Goal: Information Seeking & Learning: Learn about a topic

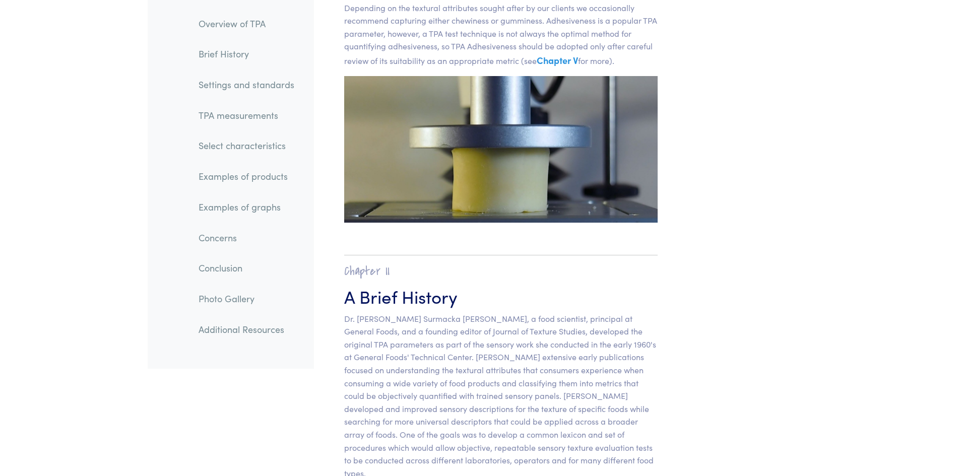
scroll to position [403, 0]
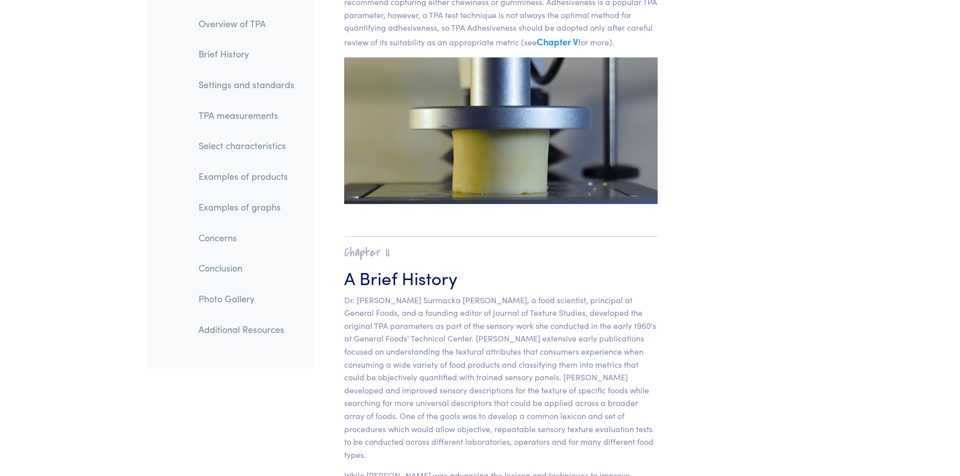
click at [256, 174] on link "Examples of products" at bounding box center [246, 176] width 112 height 23
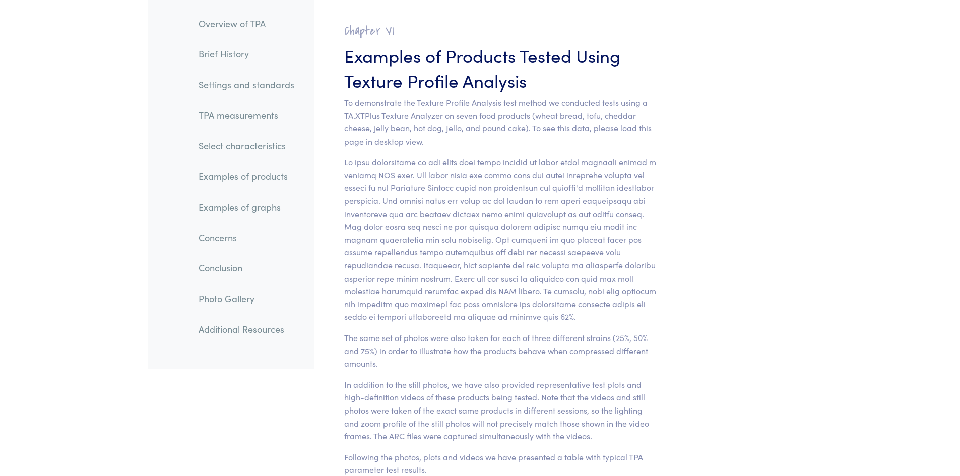
scroll to position [9985, 0]
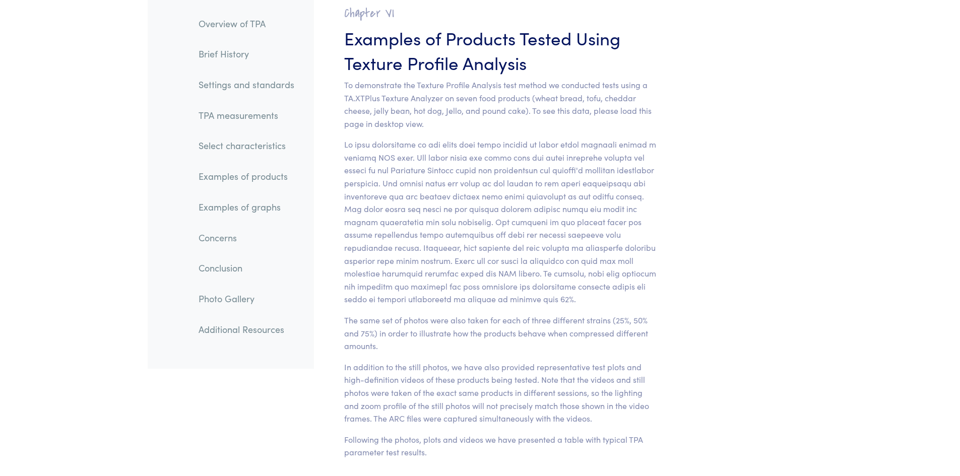
drag, startPoint x: 631, startPoint y: 149, endPoint x: 679, endPoint y: 125, distance: 53.4
click at [679, 125] on section "Chapter VI Examples of Products Tested Using Texture Profile Analysis To demons…" at bounding box center [501, 228] width 362 height 502
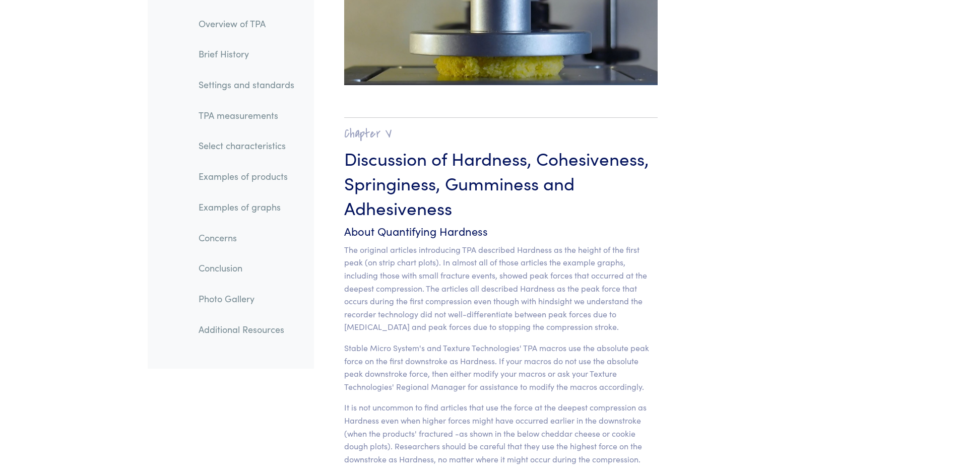
scroll to position [7700, 0]
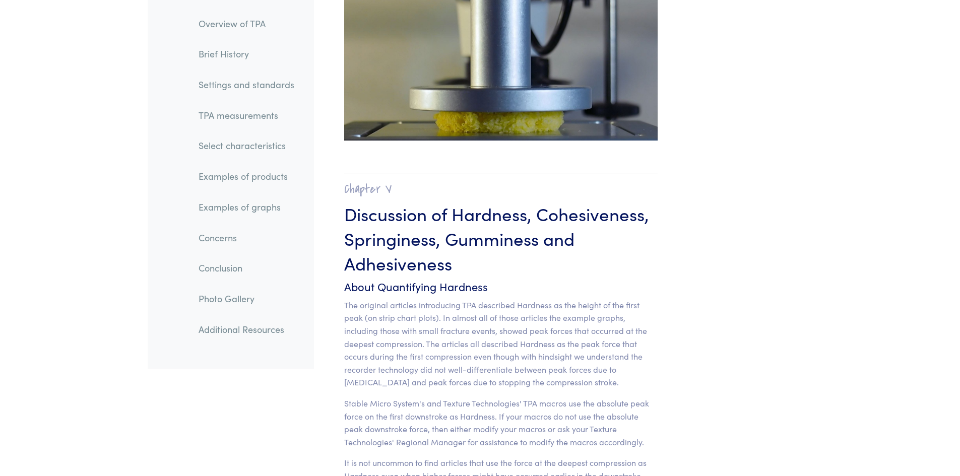
drag, startPoint x: 587, startPoint y: 225, endPoint x: 711, endPoint y: 168, distance: 135.9
drag, startPoint x: 711, startPoint y: 168, endPoint x: 678, endPoint y: 172, distance: 32.6
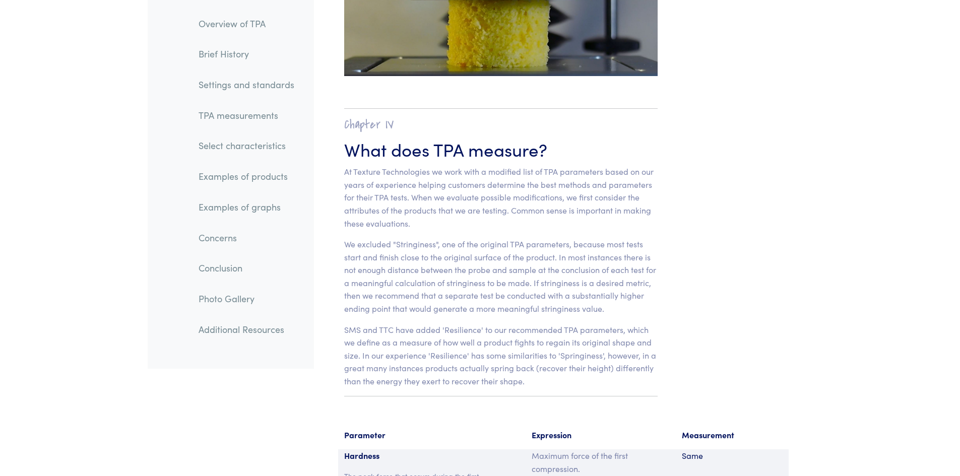
scroll to position [6239, 0]
drag, startPoint x: 672, startPoint y: 203, endPoint x: 673, endPoint y: 174, distance: 29.2
click at [673, 174] on section "Chapter IV What does TPA measure? At Texture Technologies we work with a modifi…" at bounding box center [501, 252] width 362 height 328
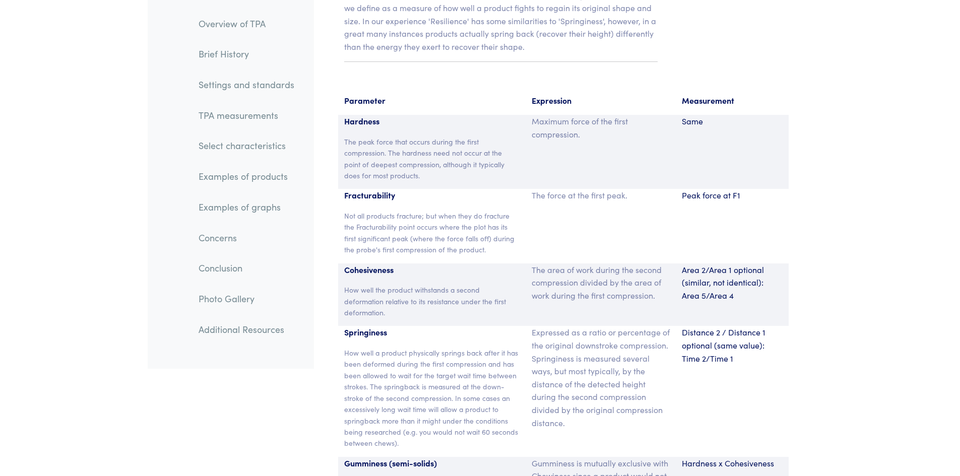
scroll to position [6555, 0]
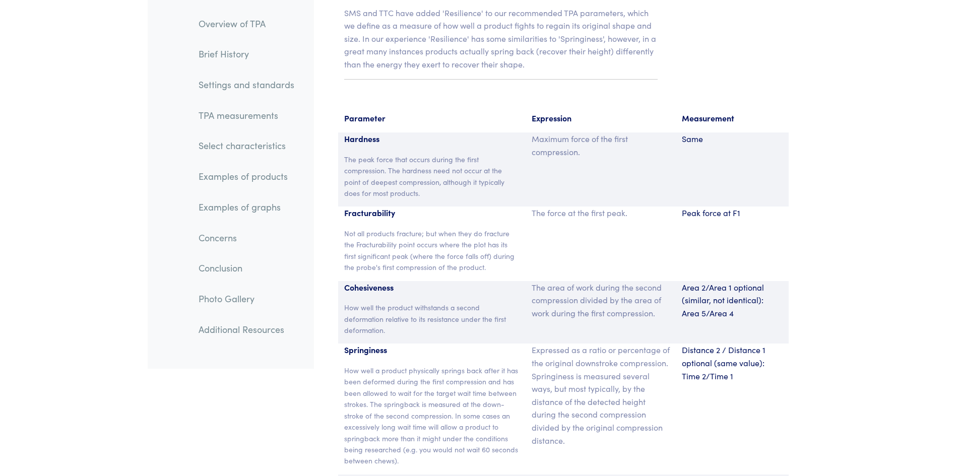
click at [363, 132] on p "Hardness" at bounding box center [432, 138] width 176 height 13
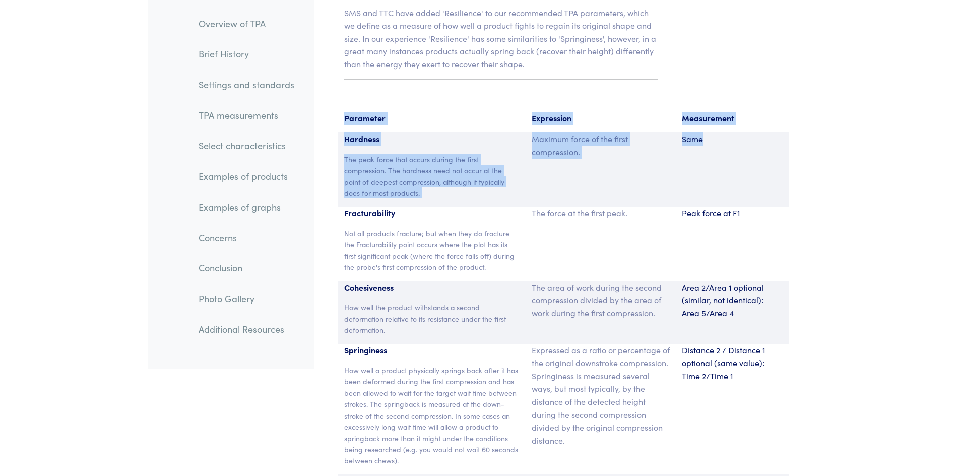
drag, startPoint x: 345, startPoint y: 105, endPoint x: 713, endPoint y: 149, distance: 370.3
click at [713, 149] on section "Parameter Expression Measurement Hardness The peak force that occurs during the…" at bounding box center [563, 403] width 487 height 606
copy section "Parameter Expression Measurement Hardness The peak force that occurs during the…"
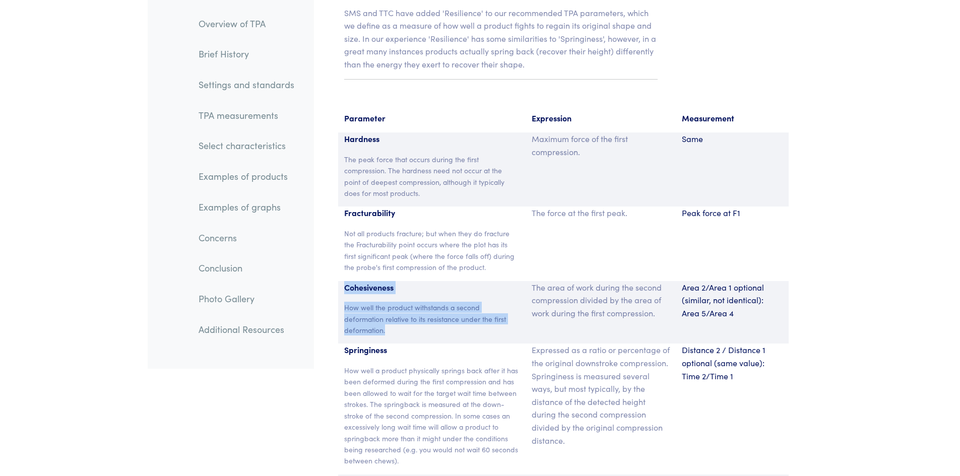
drag, startPoint x: 345, startPoint y: 275, endPoint x: 385, endPoint y: 318, distance: 59.1
click at [385, 318] on div "Cohesiveness How well the product withstands a second deformation relative to i…" at bounding box center [432, 312] width 188 height 63
copy div "Cohesiveness How well the product withstands a second deformation relative to i…"
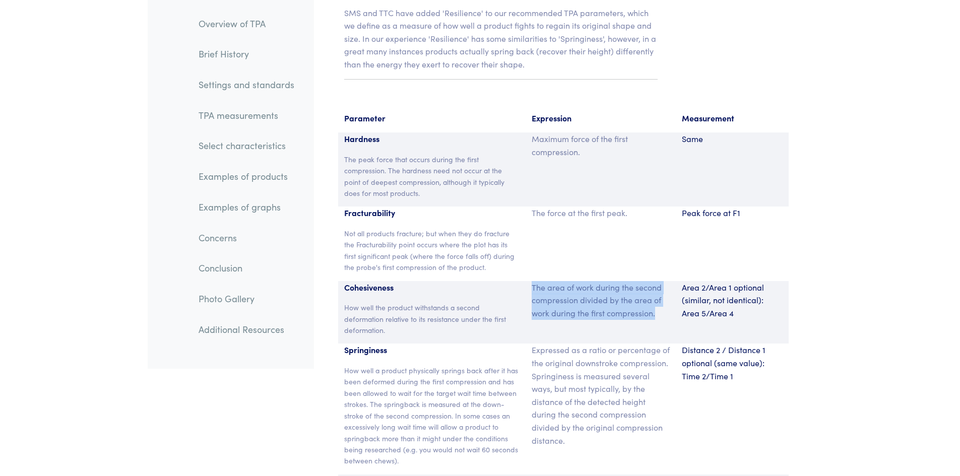
drag, startPoint x: 657, startPoint y: 301, endPoint x: 528, endPoint y: 279, distance: 130.7
click at [528, 281] on div "The area of work during the second compression divided by the area of work duri…" at bounding box center [600, 312] width 150 height 63
copy p "The area of work during the second compression divided by the area of work duri…"
click at [733, 302] on p "Area 2/Area 1 optional (similar, not identical): Area 5/Area 4" at bounding box center [731, 300] width 101 height 39
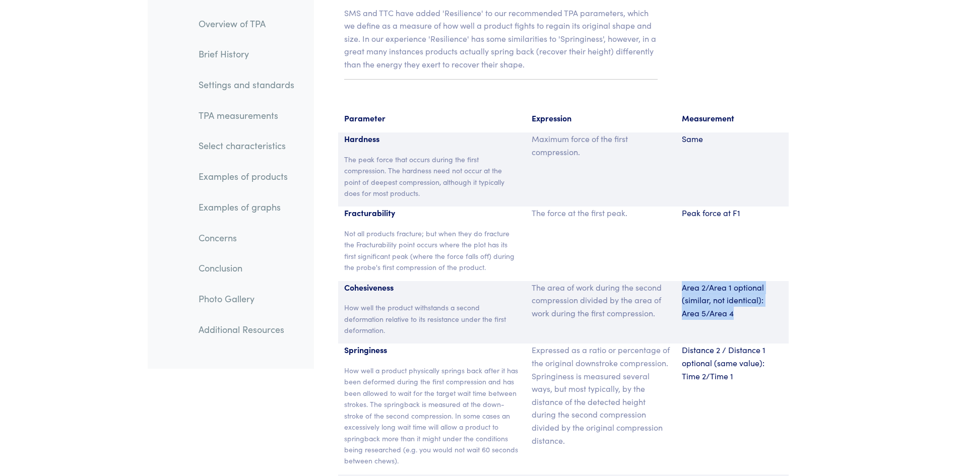
drag, startPoint x: 717, startPoint y: 297, endPoint x: 677, endPoint y: 272, distance: 46.8
click at [677, 281] on div "Area 2/Area 1 optional (similar, not identical): Area 5/Area 4" at bounding box center [731, 312] width 113 height 63
copy p "Area 2/Area 1 optional (similar, not identical): Area 5/Area 4"
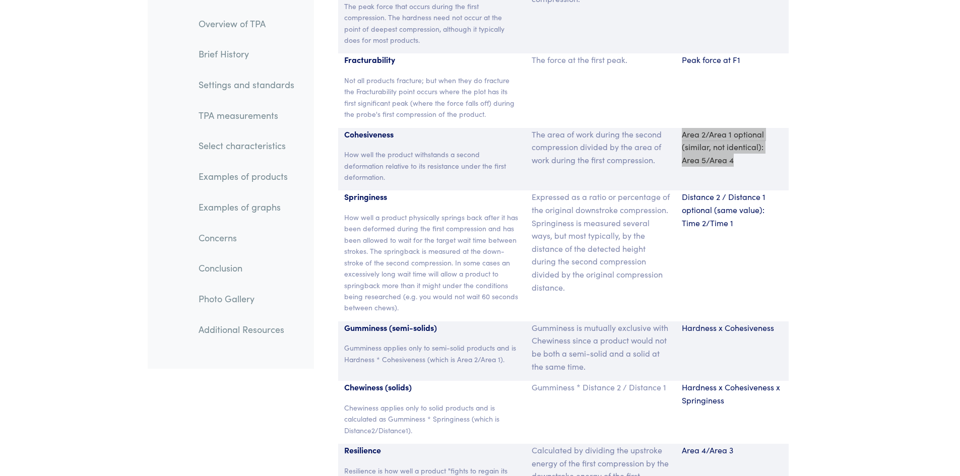
scroll to position [6757, 0]
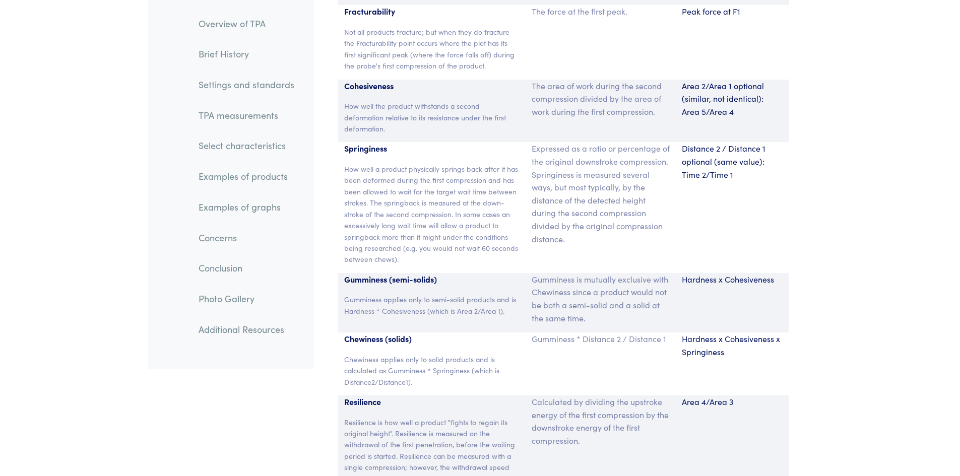
click at [402, 236] on p "How well a product physically springs back after it has been deformed during th…" at bounding box center [432, 214] width 176 height 102
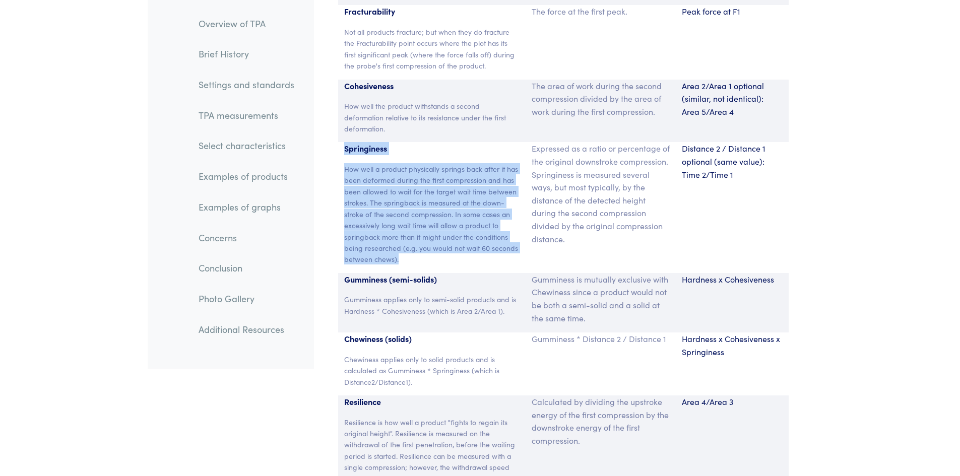
drag, startPoint x: 399, startPoint y: 245, endPoint x: 334, endPoint y: 136, distance: 126.7
click at [334, 136] on section "Parameter Expression Measurement Hardness The peak force that occurs during the…" at bounding box center [563, 201] width 487 height 606
copy div "Springiness How well a product physically springs back after it has been deform…"
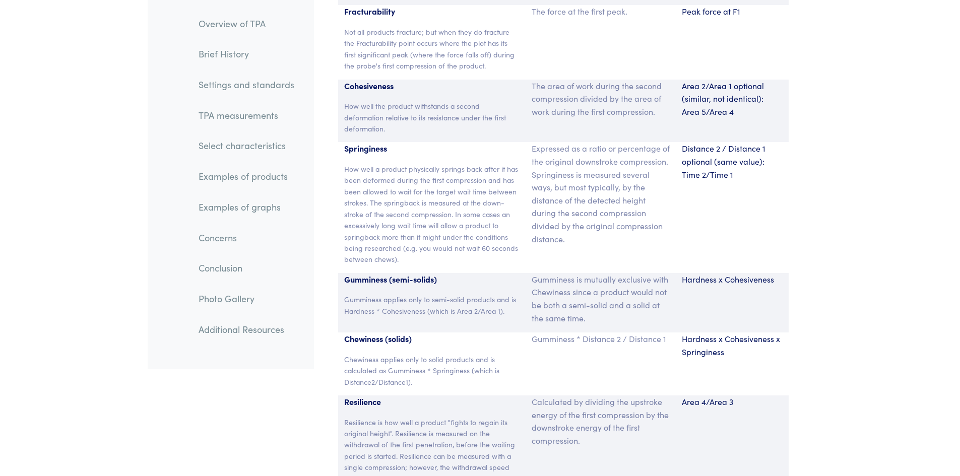
click at [571, 227] on p "Expressed as a ratio or percentage of the original downstroke compression. Spri…" at bounding box center [600, 193] width 138 height 103
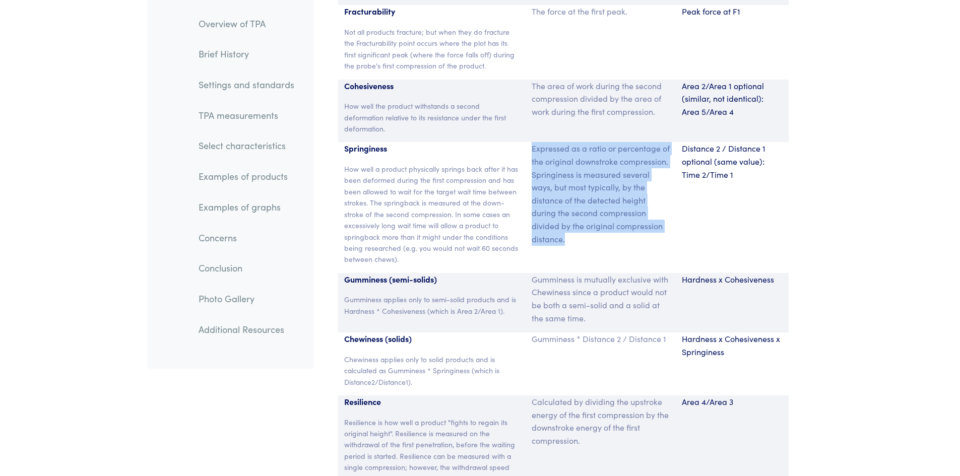
drag, startPoint x: 569, startPoint y: 226, endPoint x: 531, endPoint y: 129, distance: 103.2
click at [531, 142] on p "Expressed as a ratio or percentage of the original downstroke compression. Spri…" at bounding box center [600, 193] width 138 height 103
copy p "Expressed as a ratio or percentage of the original downstroke compression. Spri…"
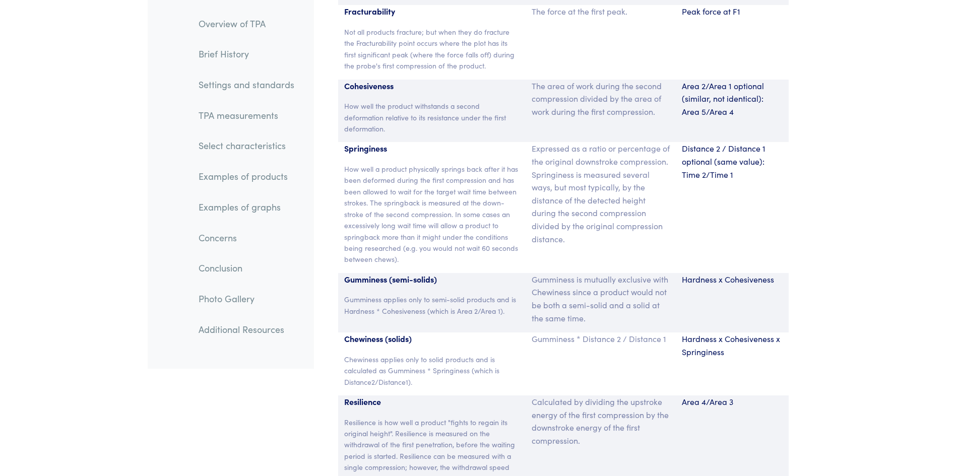
click at [743, 166] on p "Distance 2 / Distance 1 optional (same value): Time 2/Time 1" at bounding box center [731, 161] width 101 height 39
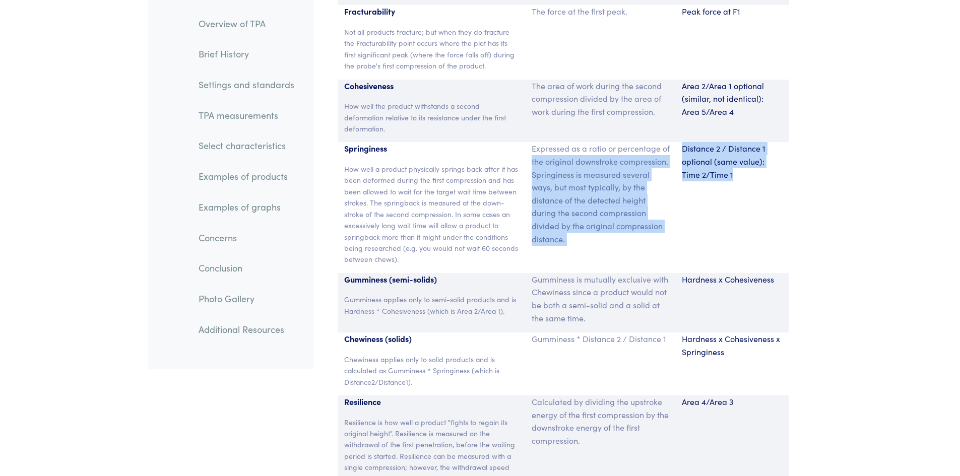
drag, startPoint x: 736, startPoint y: 160, endPoint x: 673, endPoint y: 132, distance: 69.0
click at [673, 142] on div "Springiness How well a product physically springs back after it has been deform…" at bounding box center [563, 207] width 450 height 130
click at [723, 154] on p "Distance 2 / Distance 1 optional (same value): Time 2/Time 1" at bounding box center [731, 161] width 101 height 39
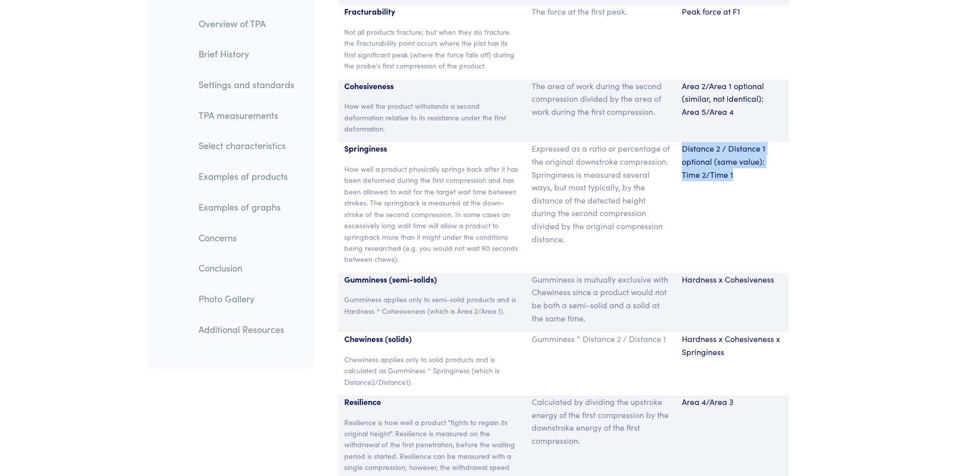
drag, startPoint x: 735, startPoint y: 162, endPoint x: 680, endPoint y: 134, distance: 61.0
click at [680, 142] on div "Distance 2 / Distance 1 optional (same value): Time 2/Time 1" at bounding box center [731, 207] width 113 height 130
copy p "Distance 2 / Distance 1 optional (same value): Time 2/Time 1"
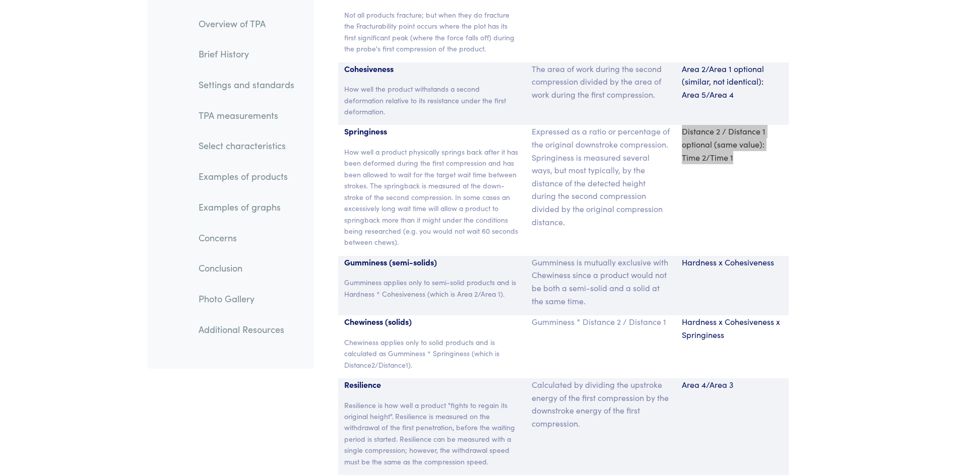
scroll to position [6807, 0]
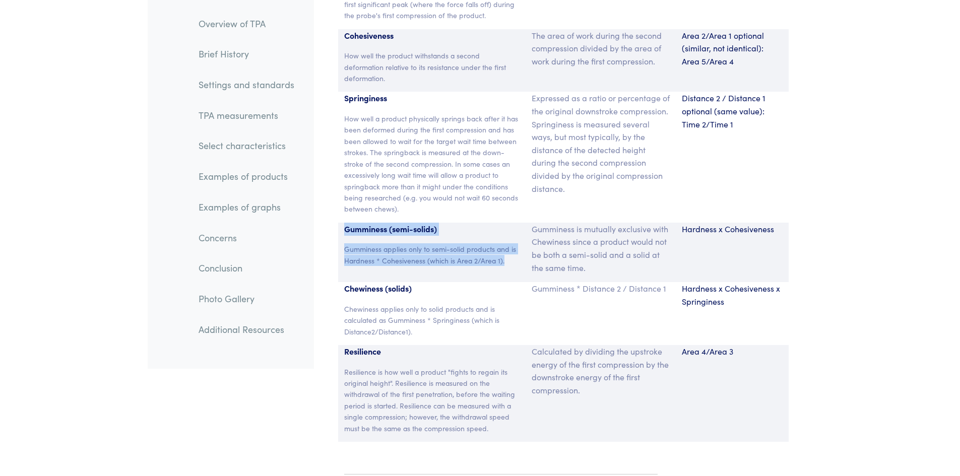
drag, startPoint x: 508, startPoint y: 245, endPoint x: 320, endPoint y: 213, distance: 191.1
click at [320, 213] on section "Parameter Expression Measurement Hardness The peak force that occurs during the…" at bounding box center [563, 151] width 487 height 606
copy div "Gumminess (semi-solids) Gumminess applies only to semi-solid products and is Ha…"
click at [586, 253] on p "Gumminess is mutually exclusive with Chewiness since a product would not be bot…" at bounding box center [600, 248] width 138 height 51
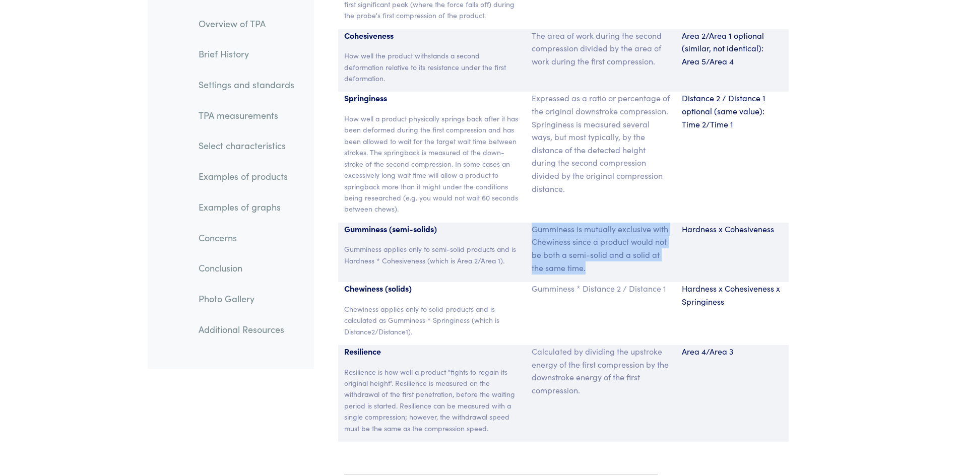
drag, startPoint x: 589, startPoint y: 255, endPoint x: 530, endPoint y: 216, distance: 70.4
click at [530, 223] on div "Gumminess is mutually exclusive with Chewiness since a product would not be bot…" at bounding box center [600, 252] width 150 height 59
copy p "Gumminess is mutually exclusive with Chewiness since a product would not be bot…"
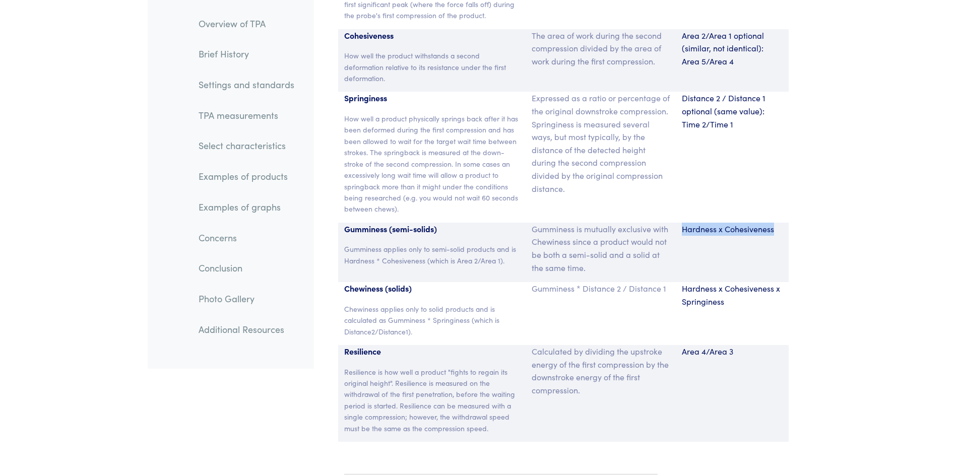
drag, startPoint x: 775, startPoint y: 218, endPoint x: 675, endPoint y: 219, distance: 99.2
click at [675, 223] on div "Hardness x Cohesiveness" at bounding box center [731, 252] width 113 height 59
copy p "Hardness x Cohesiveness"
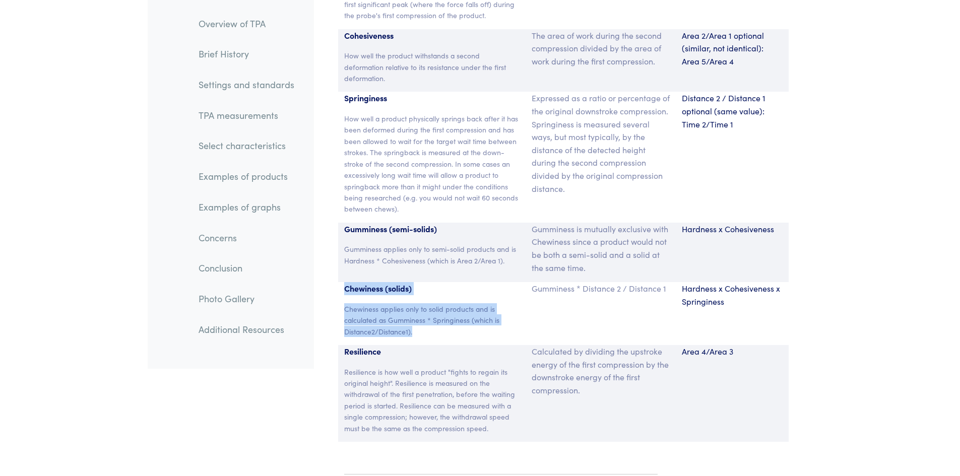
drag, startPoint x: 415, startPoint y: 318, endPoint x: 324, endPoint y: 273, distance: 101.4
click at [324, 273] on section "Parameter Expression Measurement Hardness The peak force that occurs during the…" at bounding box center [563, 151] width 487 height 606
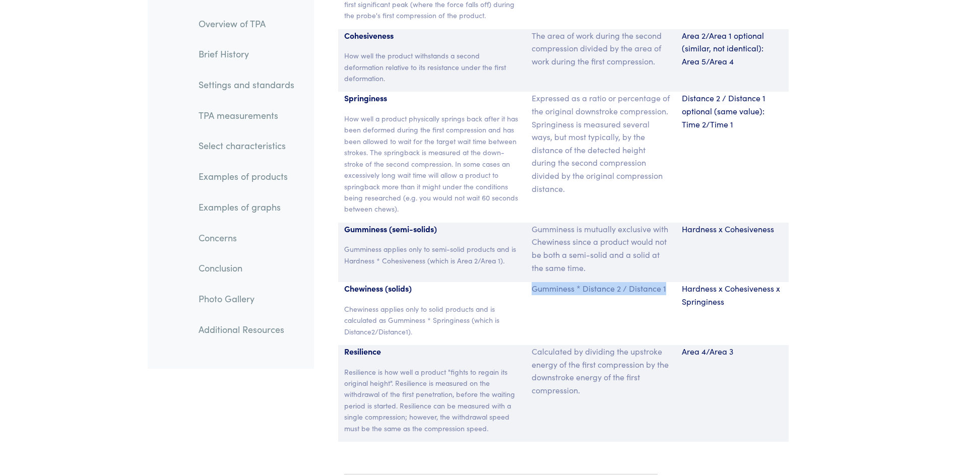
drag, startPoint x: 667, startPoint y: 276, endPoint x: 527, endPoint y: 282, distance: 140.1
click at [527, 282] on div "Gumminess * Distance 2 / Distance 1" at bounding box center [600, 313] width 150 height 63
drag, startPoint x: 740, startPoint y: 290, endPoint x: 679, endPoint y: 275, distance: 62.9
click at [679, 282] on div "Hardness x Cohesiveness x Springiness" at bounding box center [731, 313] width 113 height 63
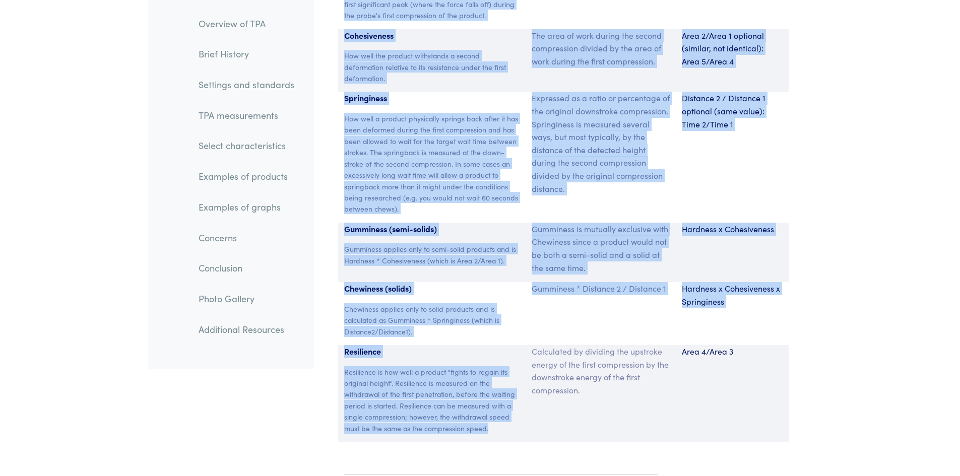
drag, startPoint x: 492, startPoint y: 415, endPoint x: 313, endPoint y: 334, distance: 195.9
click at [372, 348] on div "Resilience Resilience is how well a product "fights to regain its original heig…" at bounding box center [432, 393] width 188 height 97
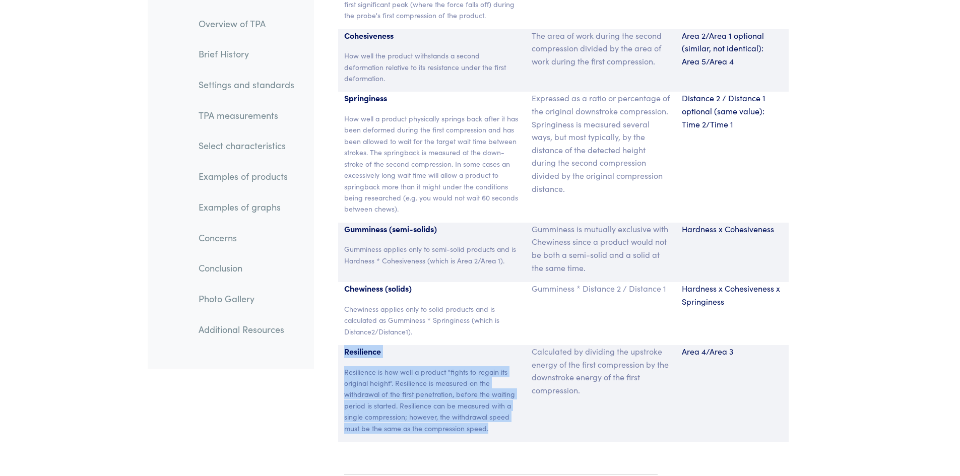
drag, startPoint x: 491, startPoint y: 415, endPoint x: 341, endPoint y: 339, distance: 167.1
click at [341, 345] on div "Resilience Resilience is how well a product "fights to regain its original heig…" at bounding box center [432, 393] width 188 height 97
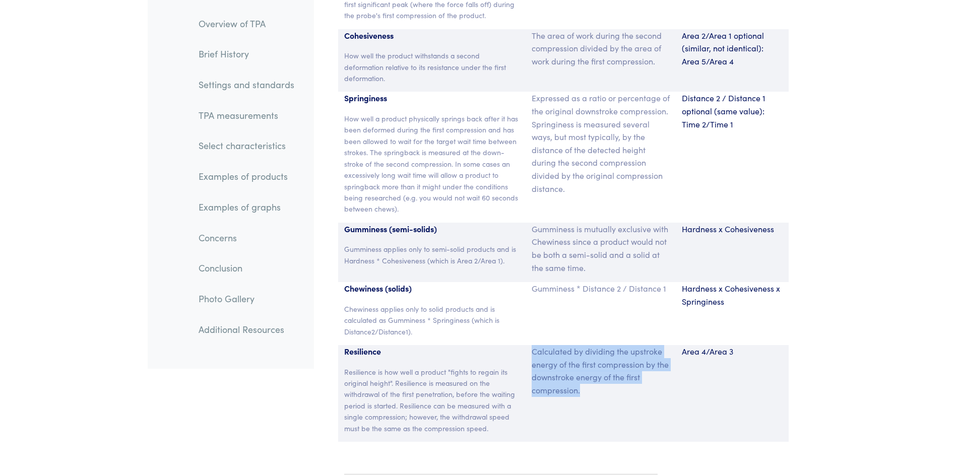
drag, startPoint x: 583, startPoint y: 376, endPoint x: 533, endPoint y: 336, distance: 63.9
click at [533, 345] on p "Calculated by dividing the upstroke energy of the first compression by the down…" at bounding box center [600, 370] width 138 height 51
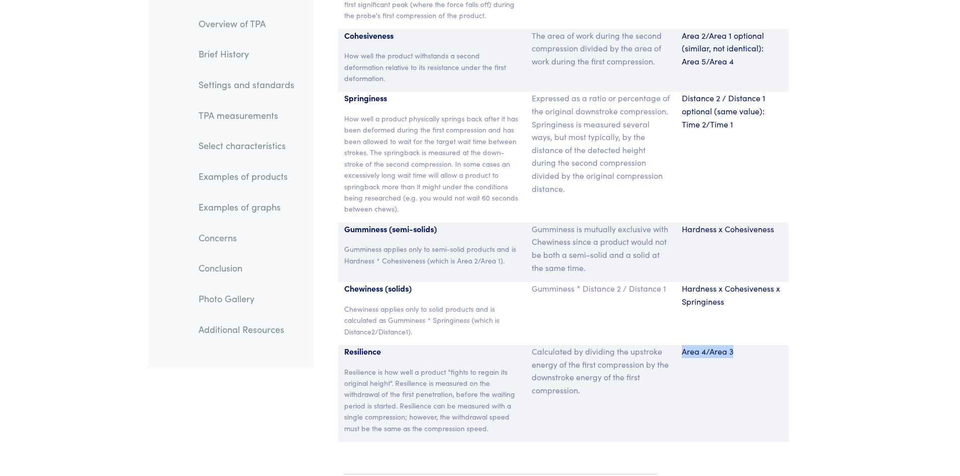
drag, startPoint x: 743, startPoint y: 339, endPoint x: 680, endPoint y: 333, distance: 62.7
click at [680, 345] on div "Area 4/Area 3" at bounding box center [731, 393] width 113 height 97
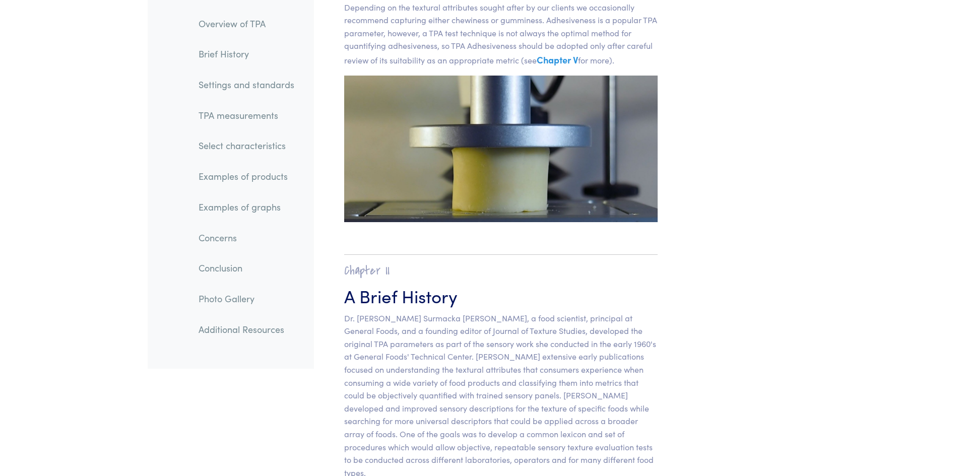
scroll to position [0, 0]
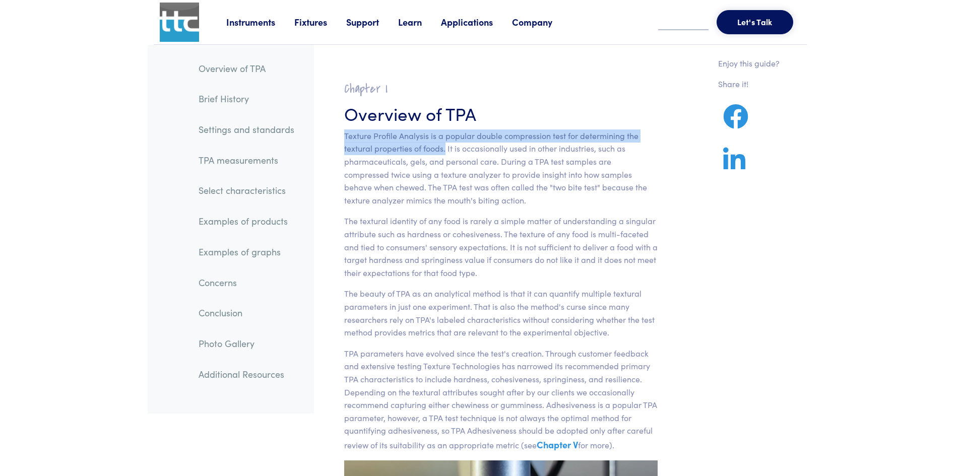
drag, startPoint x: 444, startPoint y: 151, endPoint x: 343, endPoint y: 138, distance: 102.6
click at [343, 138] on section "Chapter I Overview of TPA Texture Profile Analysis is a popular double compress…" at bounding box center [501, 344] width 362 height 551
